Goal: Task Accomplishment & Management: Manage account settings

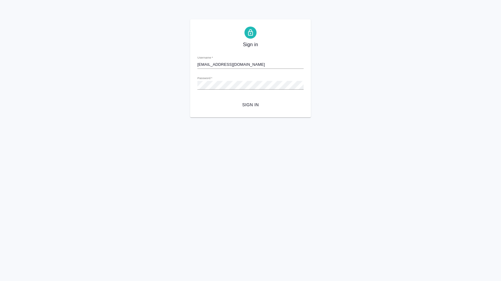
click at [3, 82] on div "Sign in Username   * [EMAIL_ADDRESS][DOMAIN_NAME] Password   * urlPath   * / Si…" at bounding box center [250, 68] width 501 height 98
click at [197, 85] on div "Sign in Username   * [EMAIL_ADDRESS][DOMAIN_NAME] Password   * urlPath   * / Si…" at bounding box center [250, 68] width 121 height 98
click at [217, 65] on input "[EMAIL_ADDRESS][DOMAIN_NAME]" at bounding box center [250, 64] width 106 height 8
type input "[EMAIL_ADDRESS][DOMAIN_NAME]"
click at [249, 108] on span "Sign in" at bounding box center [250, 105] width 97 height 8
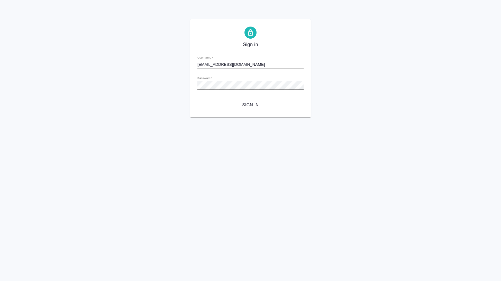
click at [45, 83] on div "Sign in Username   * [EMAIL_ADDRESS][DOMAIN_NAME] Password   * urlPath   * / Si…" at bounding box center [250, 68] width 501 height 98
click at [256, 105] on span "Sign in" at bounding box center [250, 105] width 97 height 8
